Goal: Information Seeking & Learning: Learn about a topic

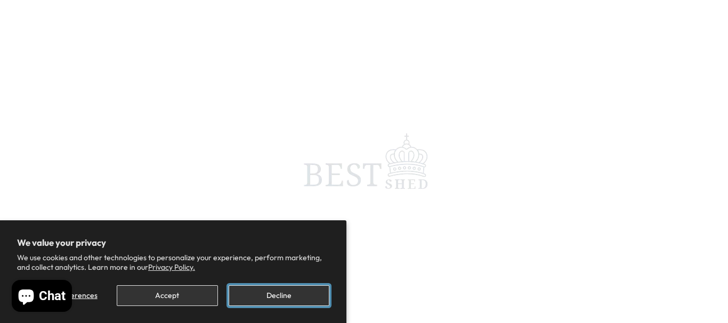
click at [269, 296] on button "Decline" at bounding box center [279, 296] width 101 height 21
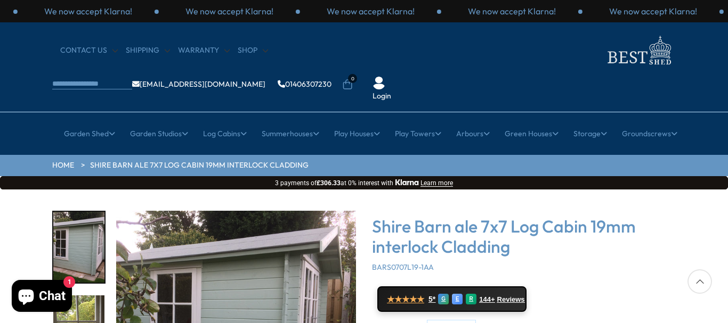
click at [674, 246] on div "Shire Barn ale 7x7 Log Cabin 19mm interlock Cladding BARS0707L19-1AA ★★★★★ 5* G…" at bounding box center [524, 315] width 304 height 209
click at [88, 212] on img "1 / 11" at bounding box center [78, 247] width 51 height 71
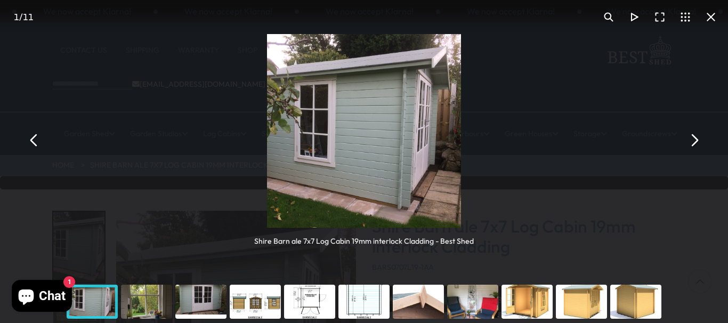
click at [693, 147] on button "You can close this modal content with the ESC key" at bounding box center [694, 141] width 26 height 26
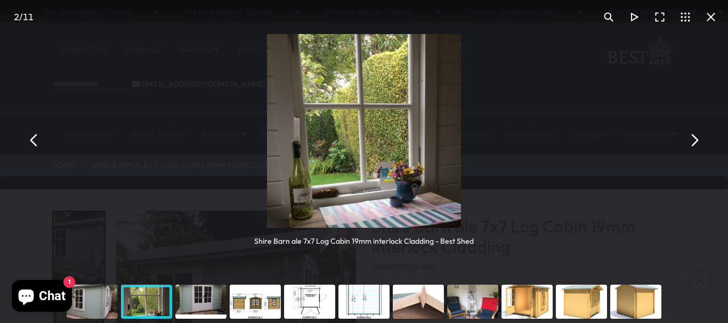
click at [693, 147] on button "You can close this modal content with the ESC key" at bounding box center [694, 141] width 26 height 26
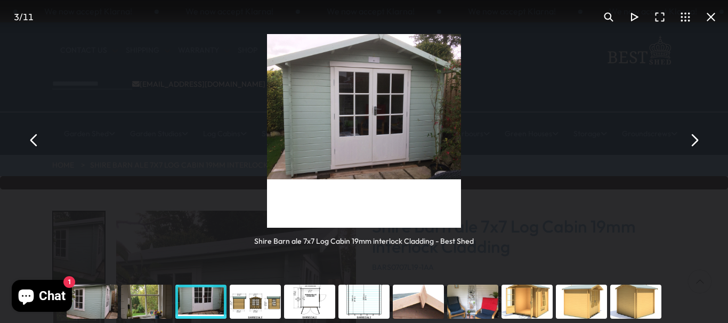
click at [693, 147] on button "You can close this modal content with the ESC key" at bounding box center [694, 141] width 26 height 26
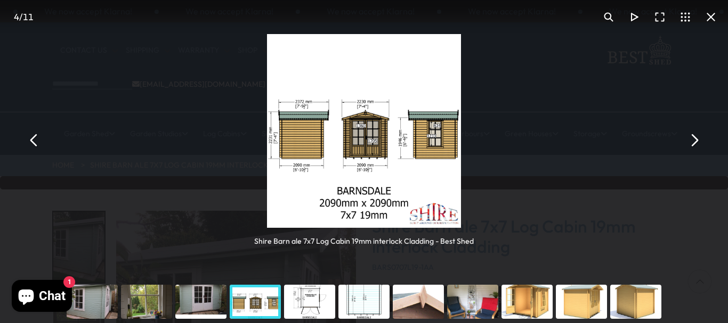
click at [693, 147] on button "You can close this modal content with the ESC key" at bounding box center [694, 141] width 26 height 26
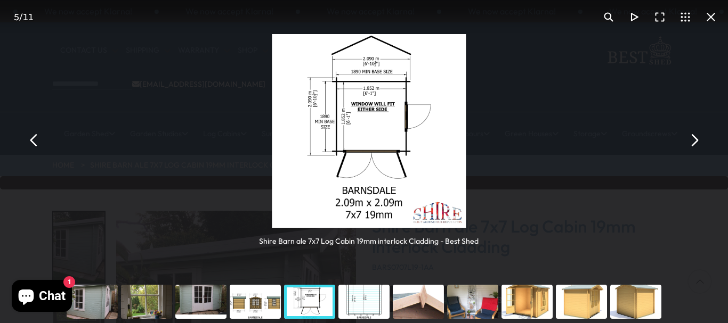
click at [693, 147] on button "You can close this modal content with the ESC key" at bounding box center [694, 141] width 26 height 26
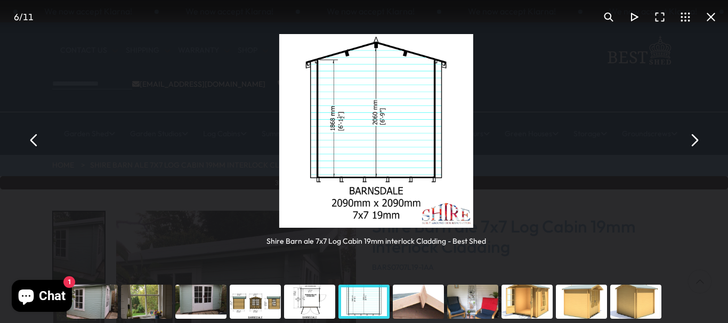
click at [693, 147] on button "You can close this modal content with the ESC key" at bounding box center [694, 141] width 26 height 26
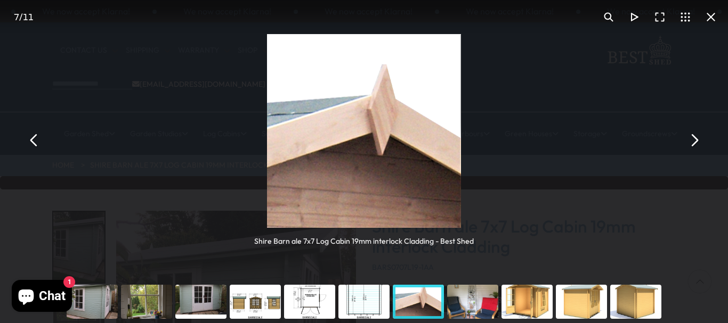
click at [693, 147] on button "You can close this modal content with the ESC key" at bounding box center [694, 141] width 26 height 26
